Goal: Use online tool/utility: Utilize a website feature to perform a specific function

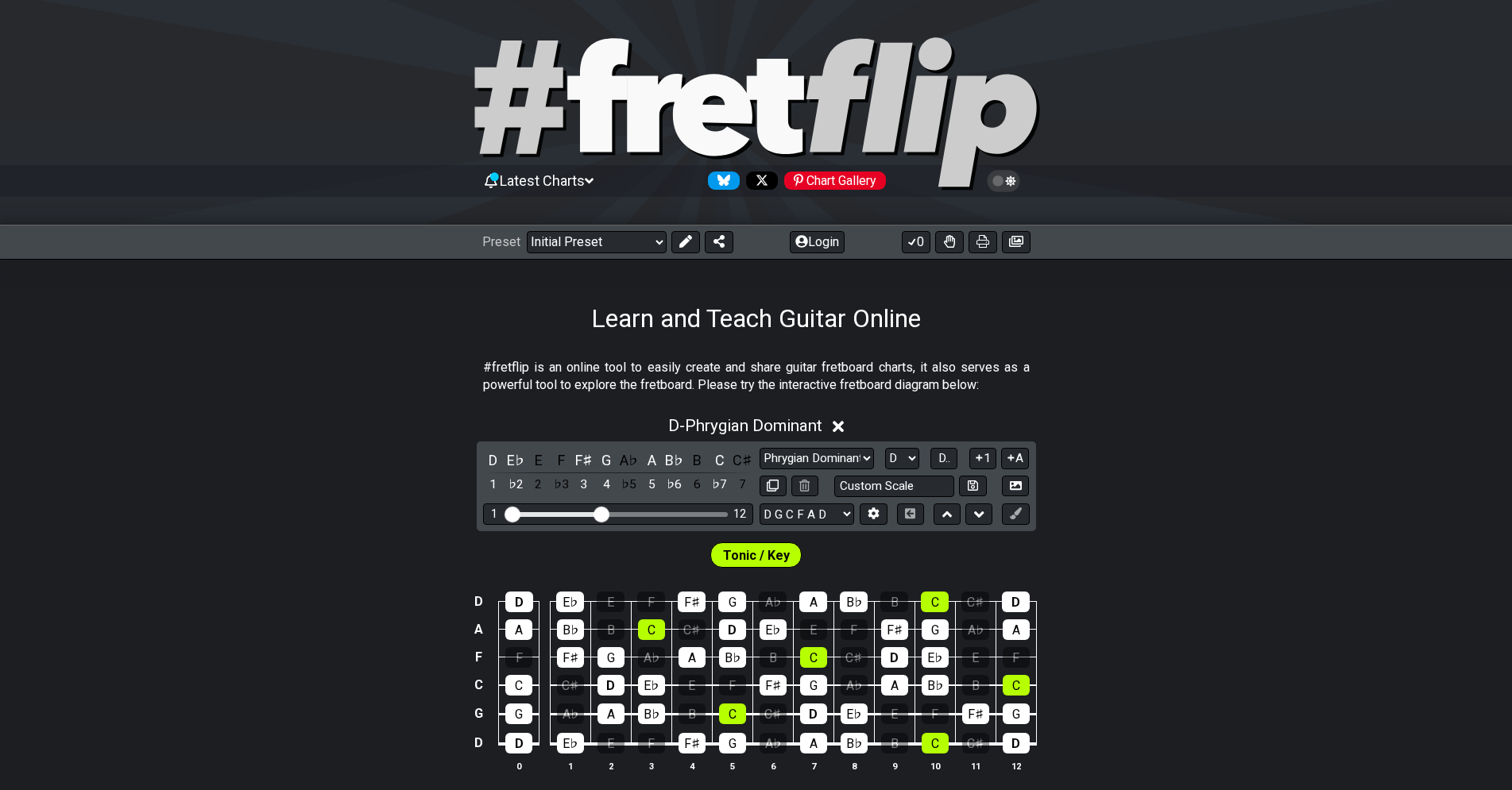
select select "Phrygian Dominant"
select select "D"
select select "D G C F A D"
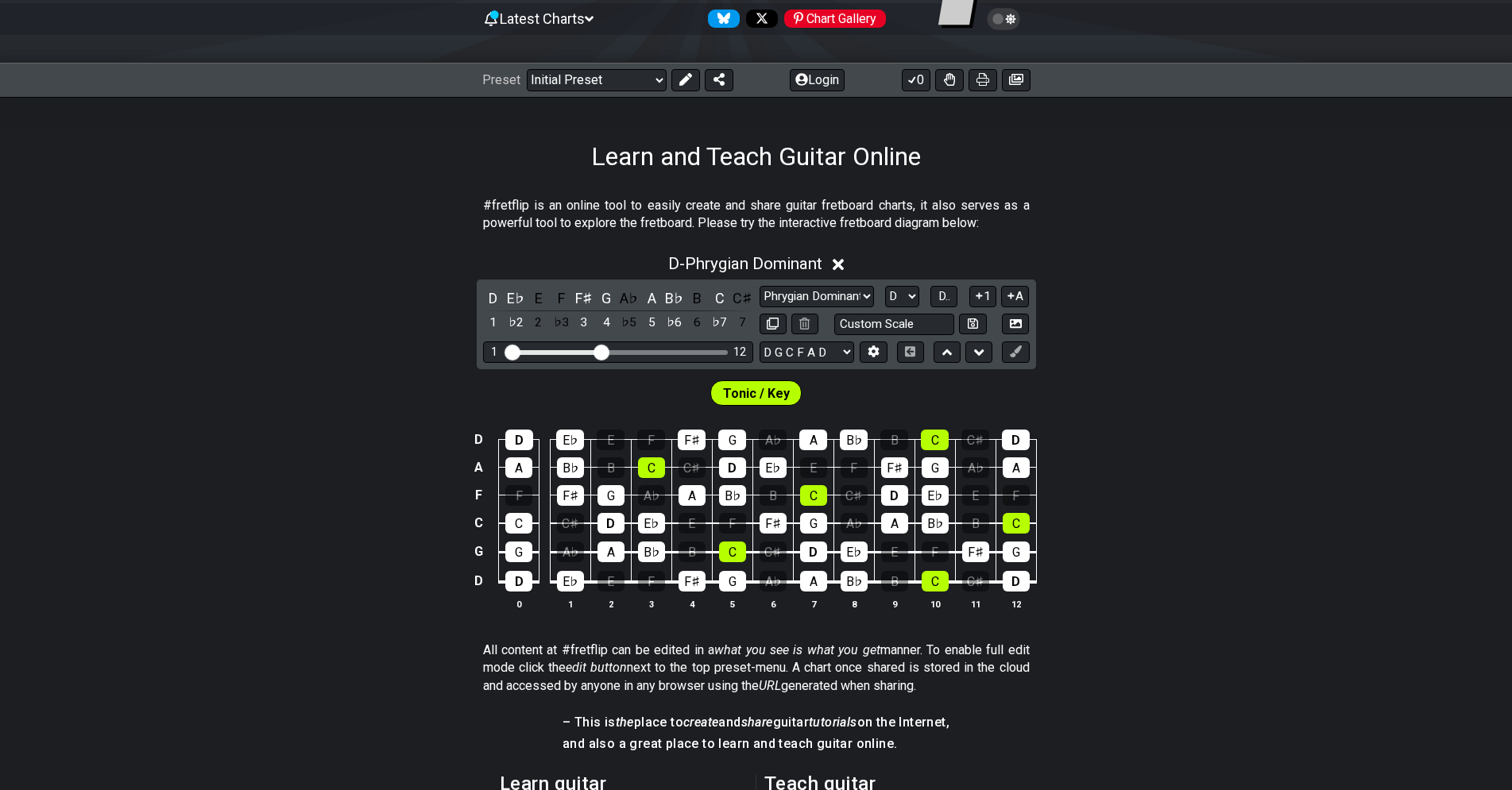
scroll to position [162, 0]
click at [950, 297] on span "D.." at bounding box center [943, 296] width 12 height 14
click at [884, 286] on select "A♭ A A♯ B♭ B C C♯ D♭ D D♯ E♭ E F F♯ G♭ G G♯" at bounding box center [901, 296] width 34 height 21
click option "C" at bounding box center [0, 0] width 0 height 0
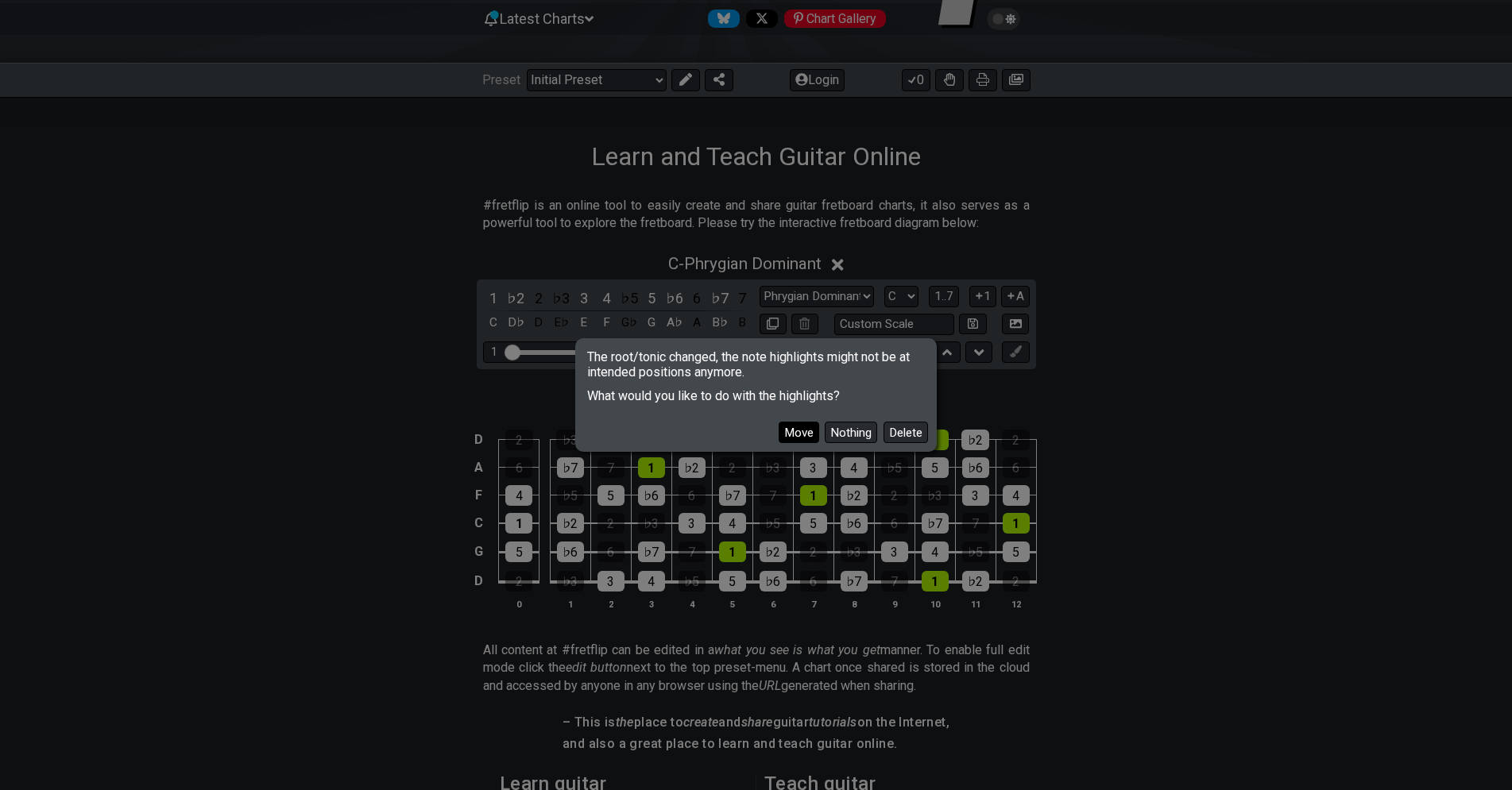
click at [798, 428] on button "Move" at bounding box center [799, 432] width 41 height 21
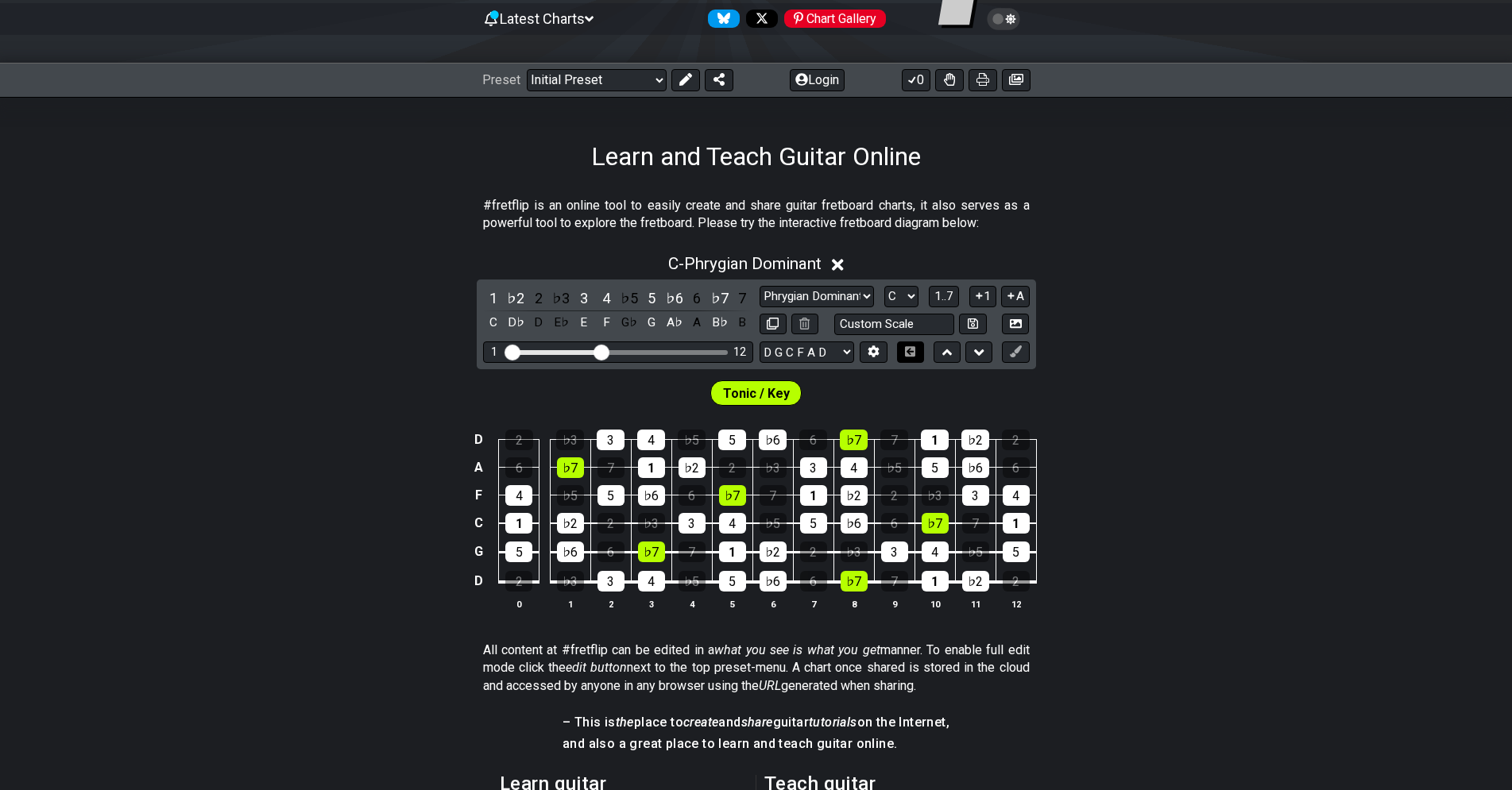
click at [904, 357] on button at bounding box center [910, 351] width 27 height 21
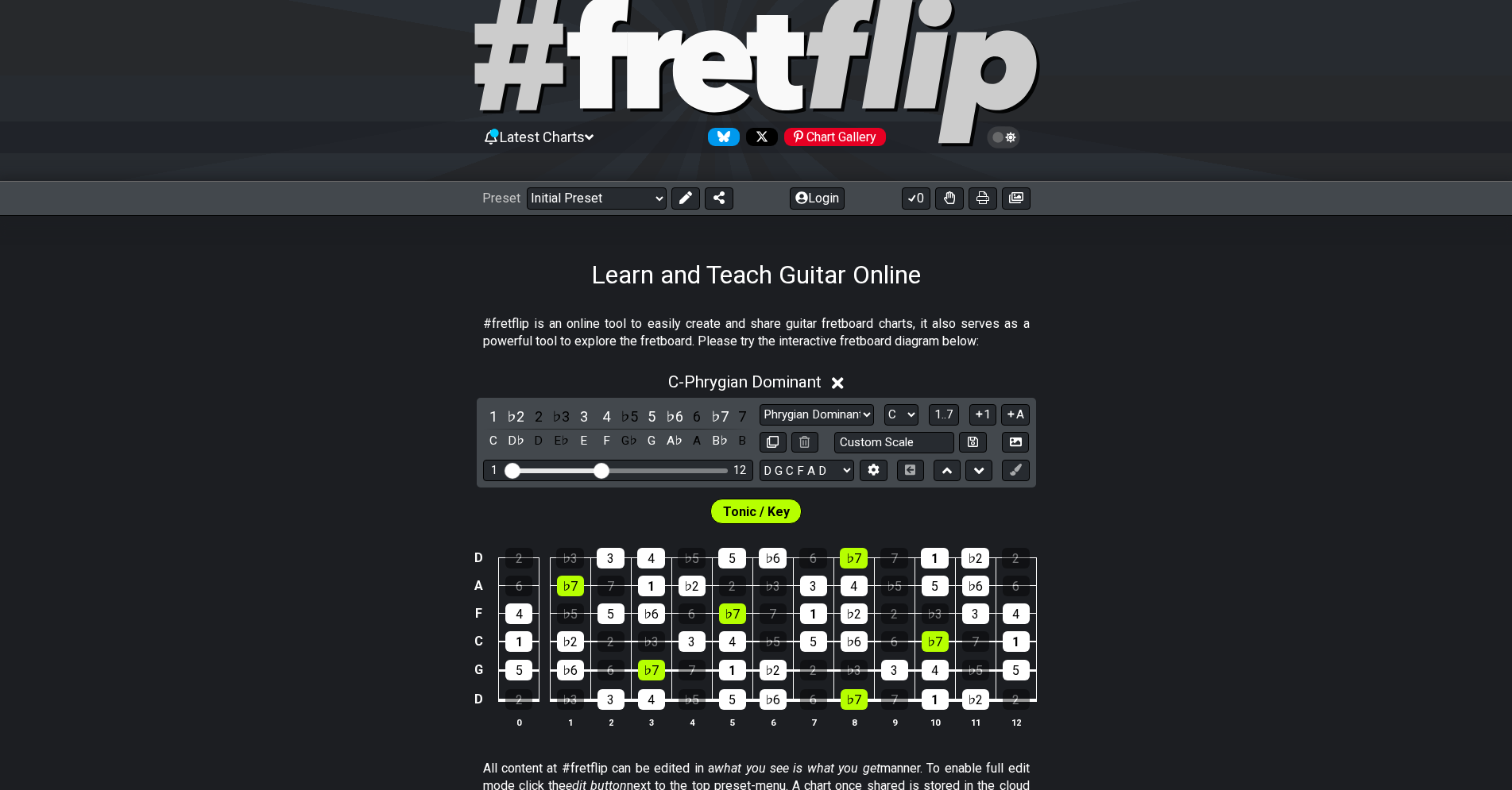
scroll to position [0, 0]
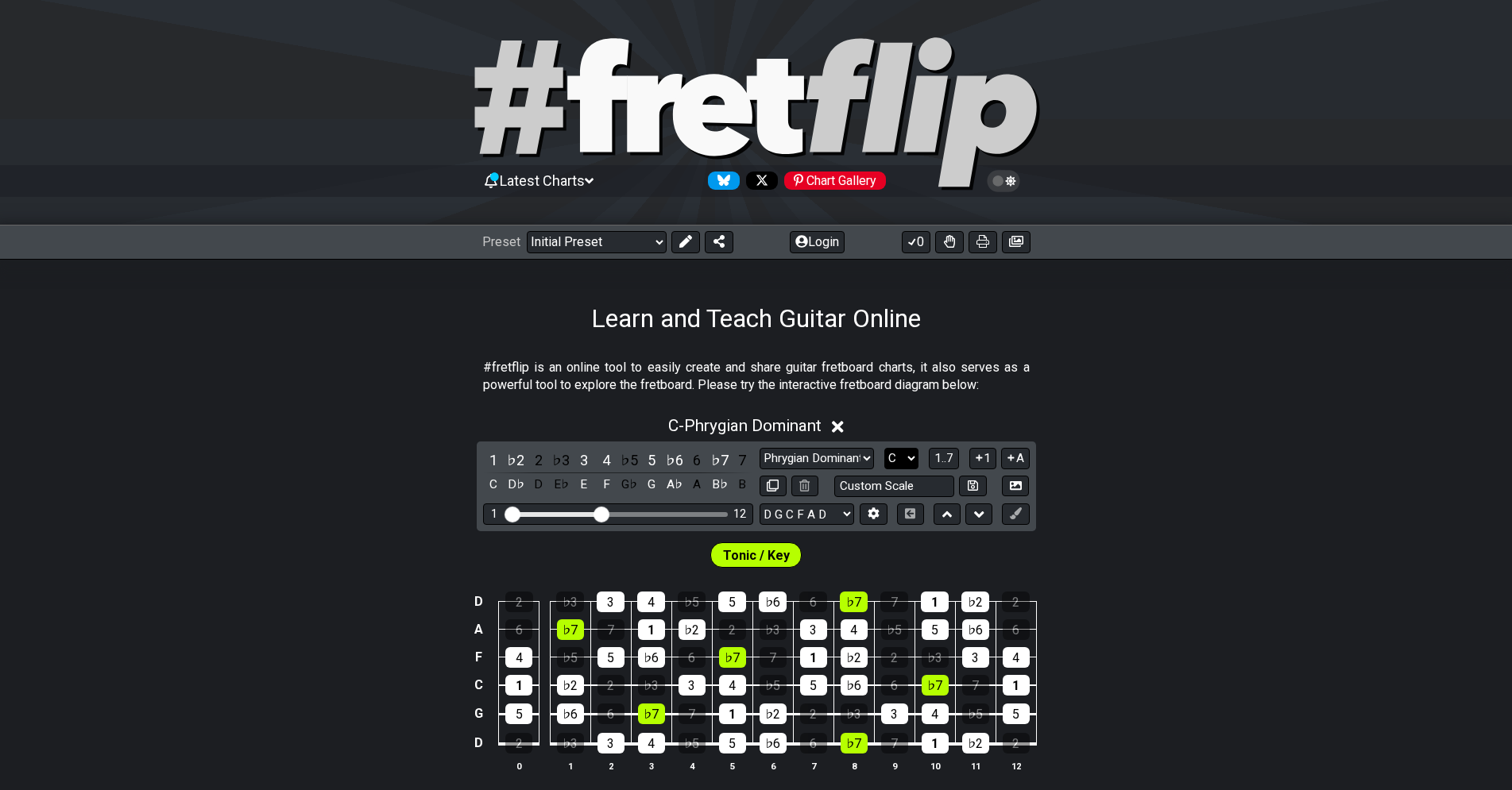
click at [884, 448] on select "A♭ A A♯ B♭ B C C♯ D♭ D D♯ E♭ E F F♯ G♭ G G♯" at bounding box center [901, 458] width 34 height 21
select select "D"
click option "D" at bounding box center [0, 0] width 0 height 0
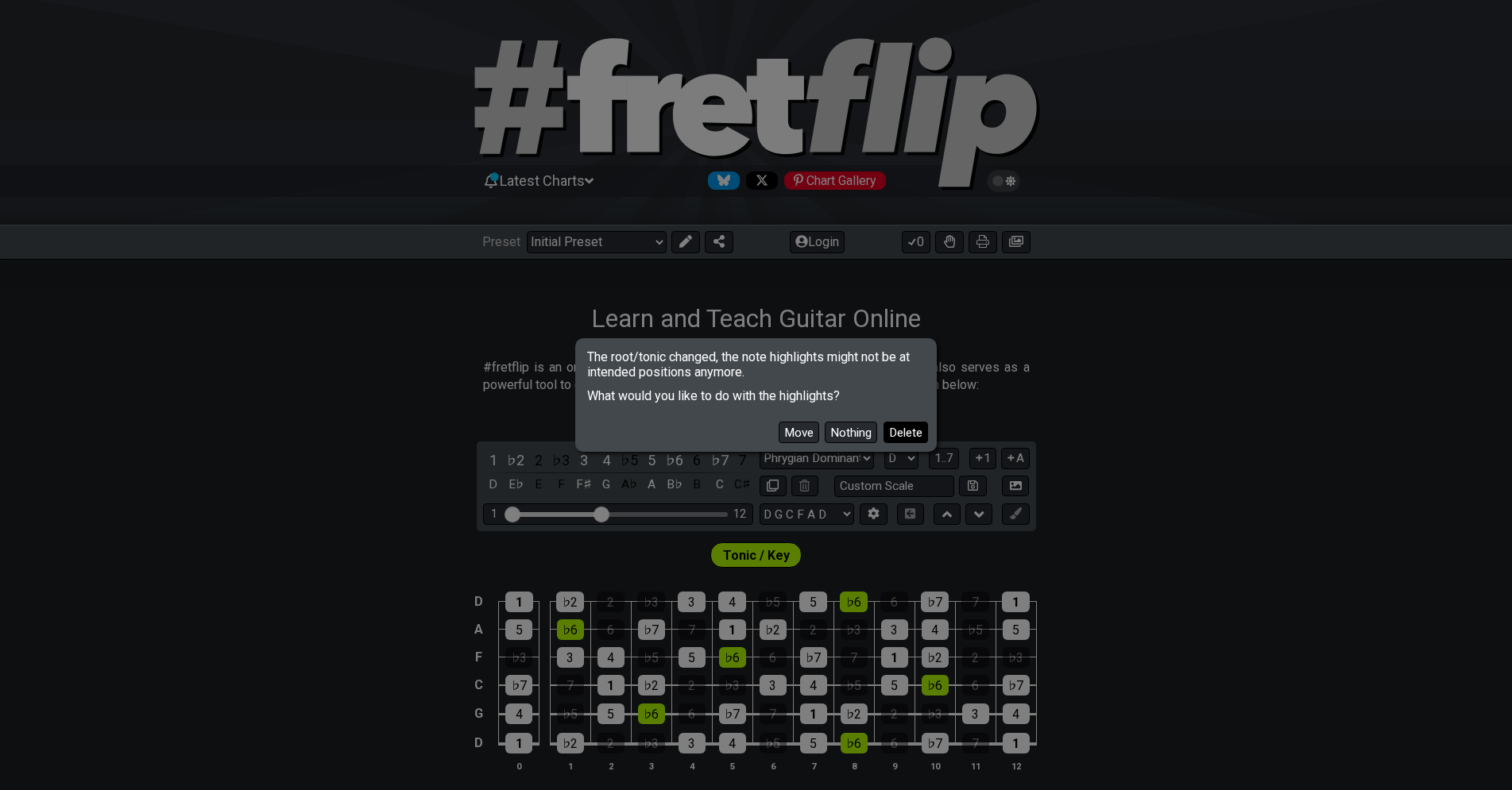
click at [914, 435] on button "Delete" at bounding box center [905, 432] width 45 height 21
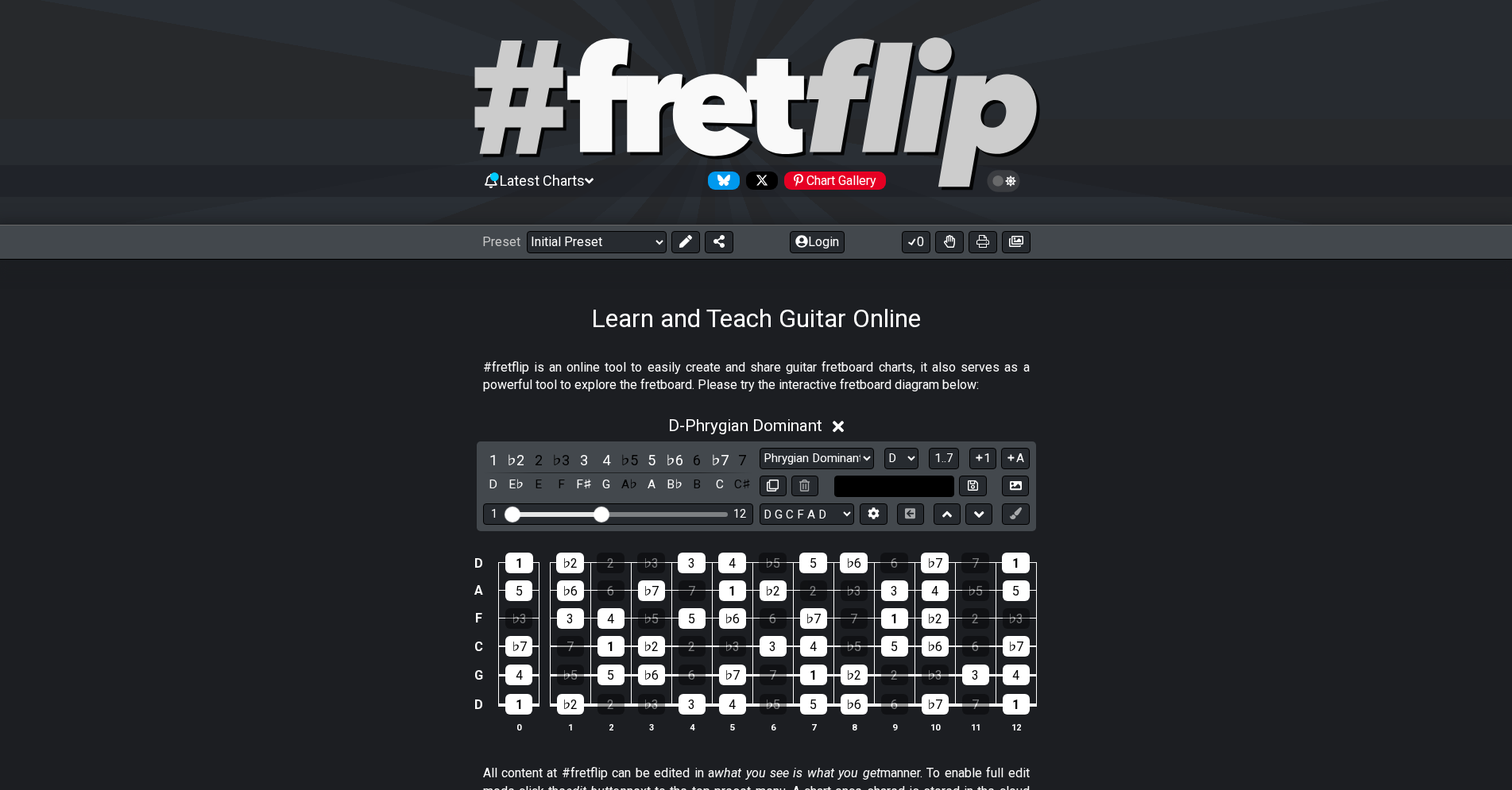
click at [900, 488] on input "text" at bounding box center [894, 486] width 121 height 21
click at [907, 490] on input "text" at bounding box center [894, 486] width 121 height 21
type input "Custom Scale"
click at [1122, 426] on div "D - Phrygian Dominant" at bounding box center [756, 421] width 1512 height 30
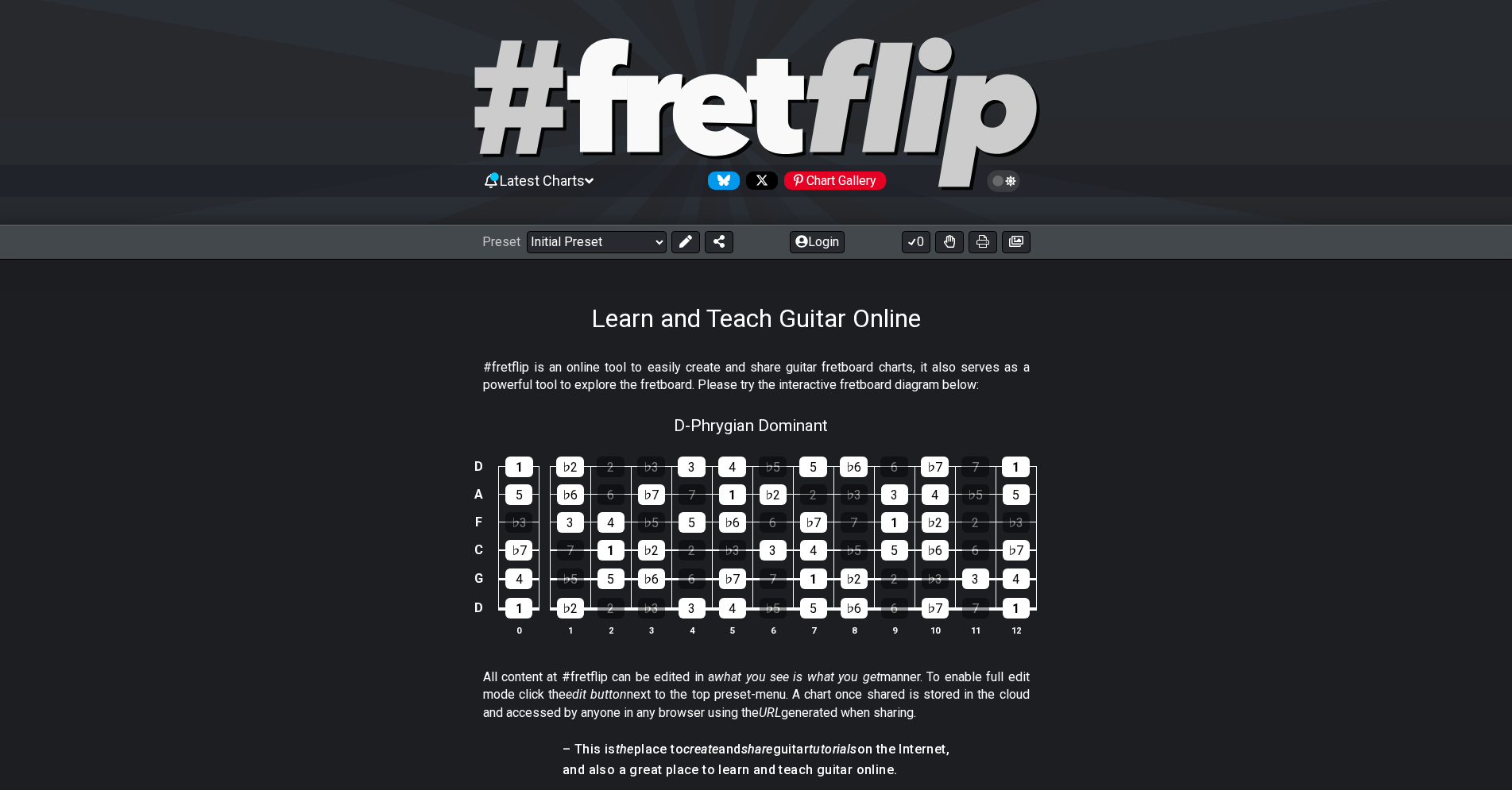
drag, startPoint x: 847, startPoint y: 430, endPoint x: 856, endPoint y: 422, distance: 12.0
click at [852, 427] on div "D - Phrygian Dominant" at bounding box center [756, 420] width 1512 height 28
select select "Phrygian Dominant"
select select "D"
select select "D G C F A D"
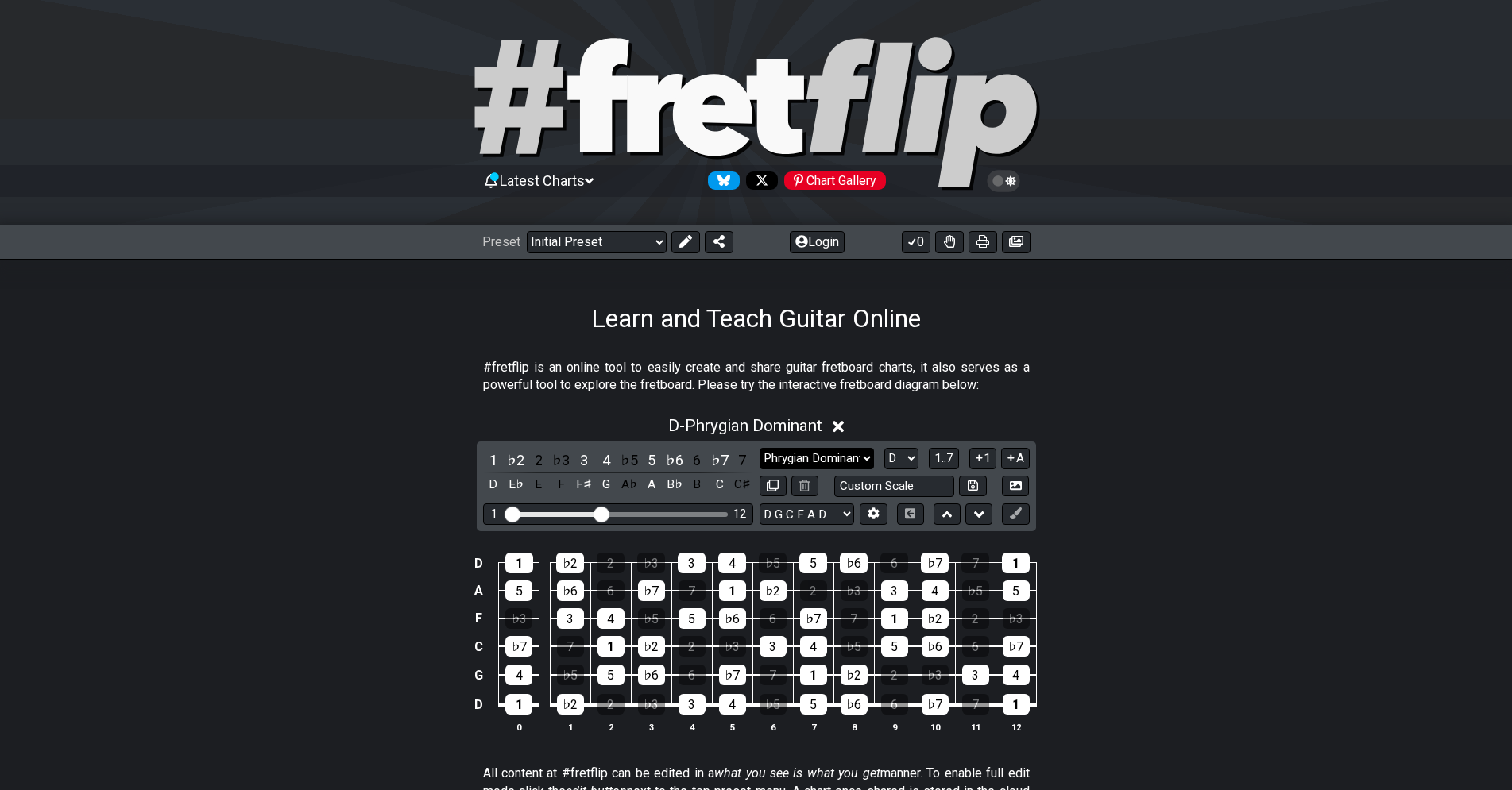
click at [760, 448] on select "Minor Pentatonic Click to edit Minor Pentatonic Major Pentatonic Minor Blues Ma…" at bounding box center [816, 458] width 114 height 21
select select "Minor / Aeolian"
click option "Minor / Aeolian" at bounding box center [0, 0] width 0 height 0
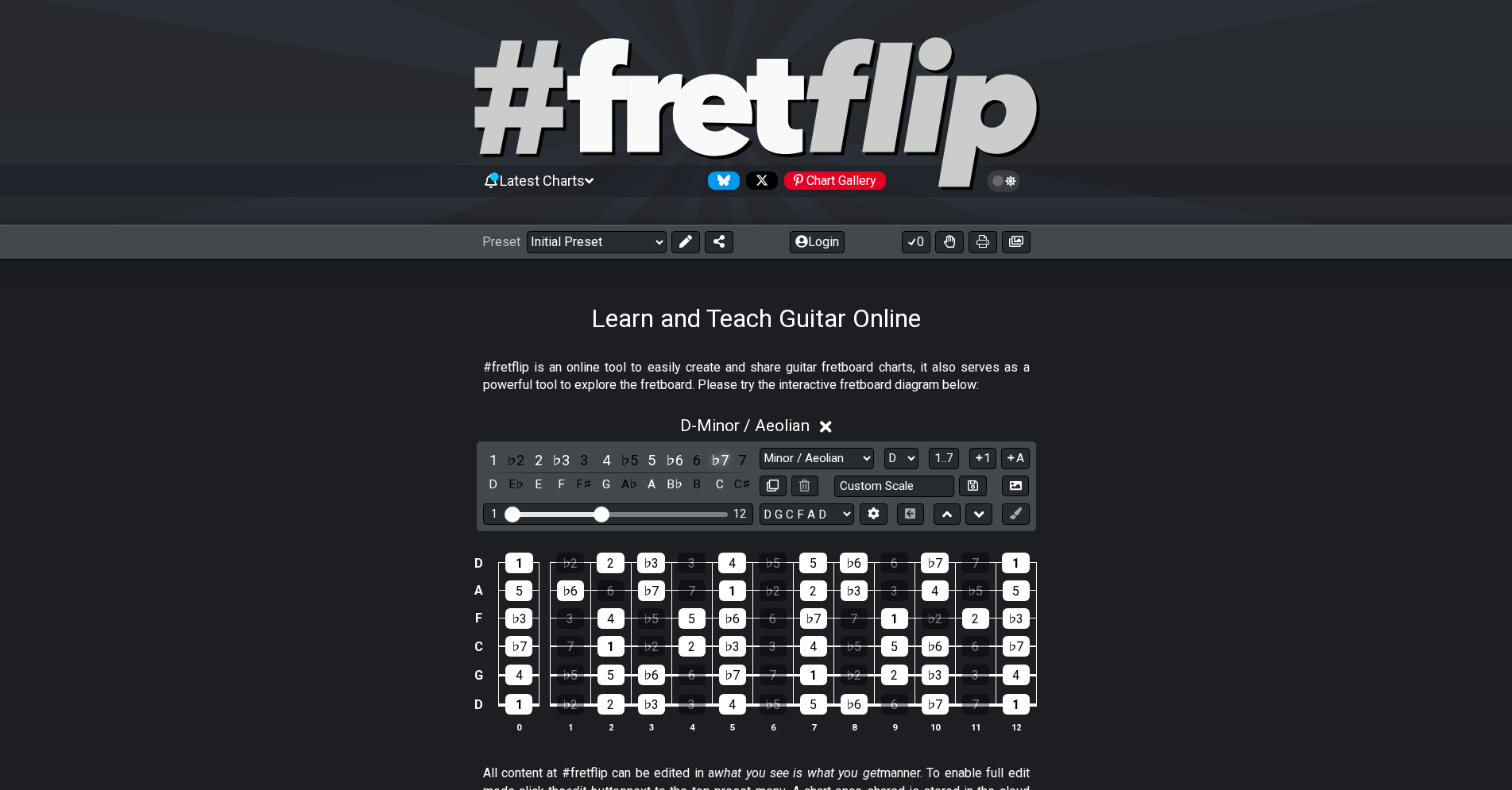
click at [724, 459] on div "♭7" at bounding box center [720, 460] width 20 height 21
click at [725, 459] on div "♯6" at bounding box center [720, 460] width 20 height 21
click at [739, 456] on div "7" at bounding box center [742, 460] width 20 height 21
click at [715, 456] on div "♯6" at bounding box center [720, 460] width 20 height 21
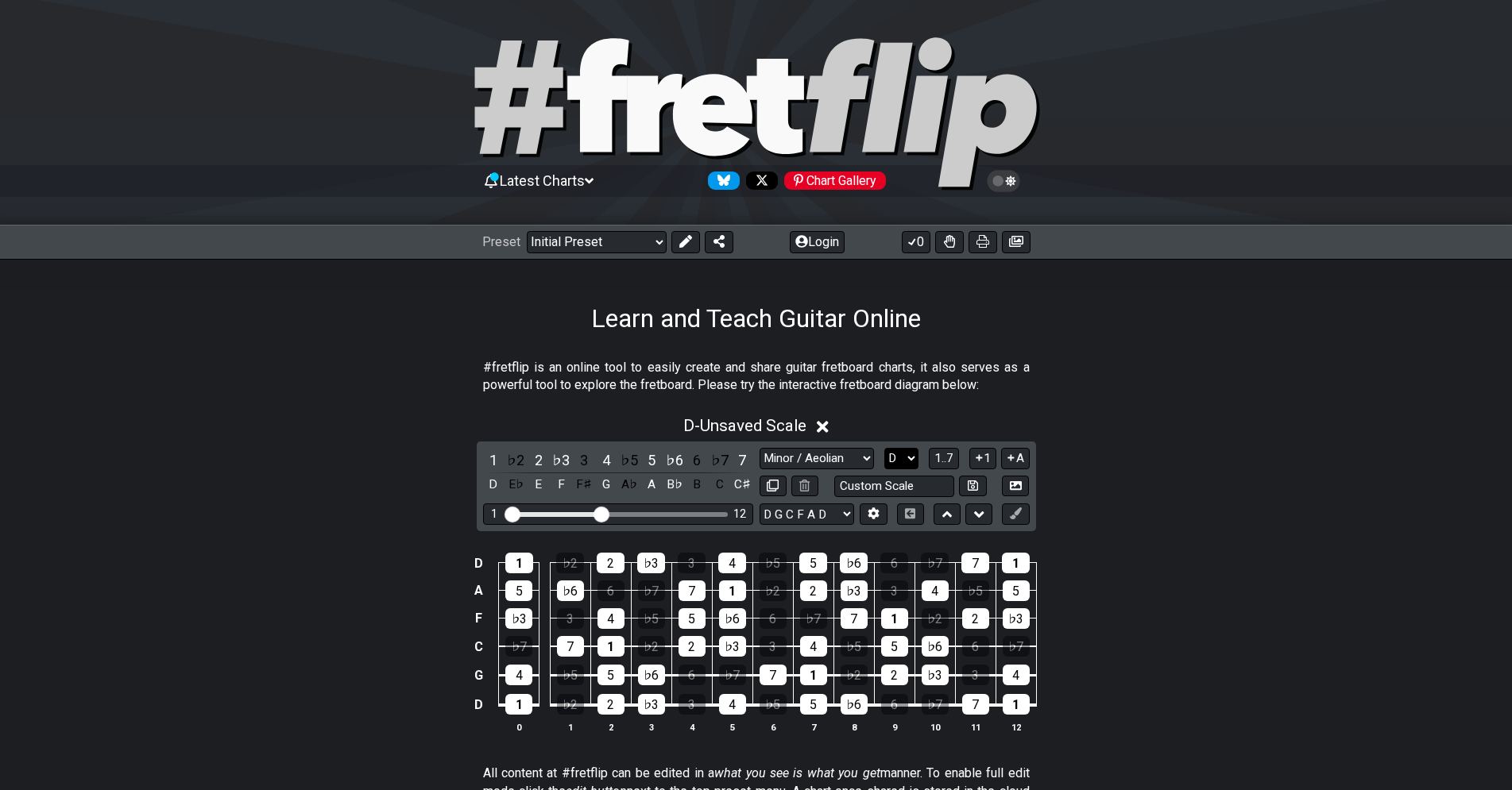
click at [884, 448] on select "A♭ A A♯ B♭ B C C♯ D♭ D D♯ E♭ E F F♯ G♭ G G♯" at bounding box center [901, 458] width 34 height 21
select select "G"
click option "G" at bounding box center [0, 0] width 0 height 0
